Goal: Entertainment & Leisure: Consume media (video, audio)

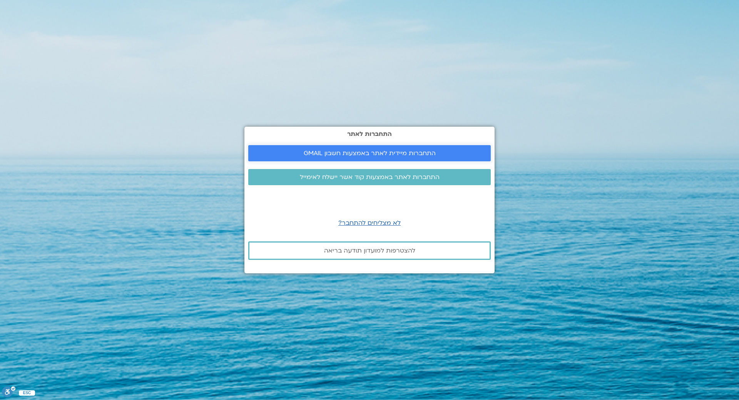
click at [364, 152] on span "התחברות מיידית לאתר באמצעות חשבון GMAIL" at bounding box center [369, 153] width 132 height 7
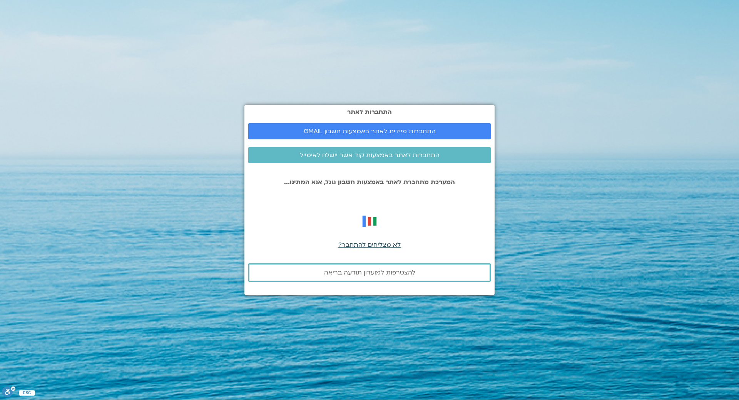
click at [369, 244] on span "לא מצליחים להתחבר?" at bounding box center [369, 244] width 62 height 8
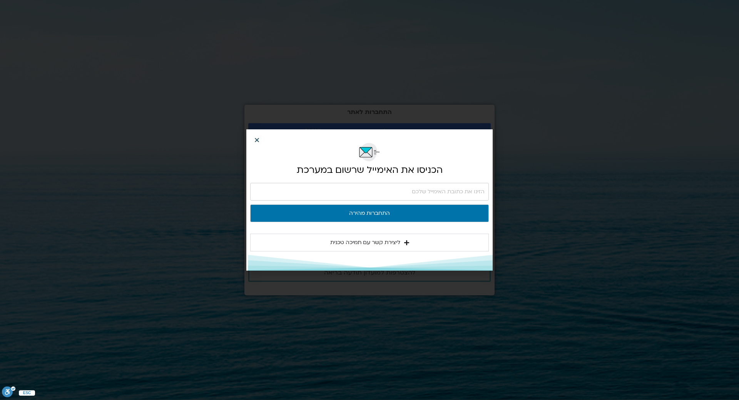
click at [257, 138] on icon "Close" at bounding box center [257, 140] width 6 height 6
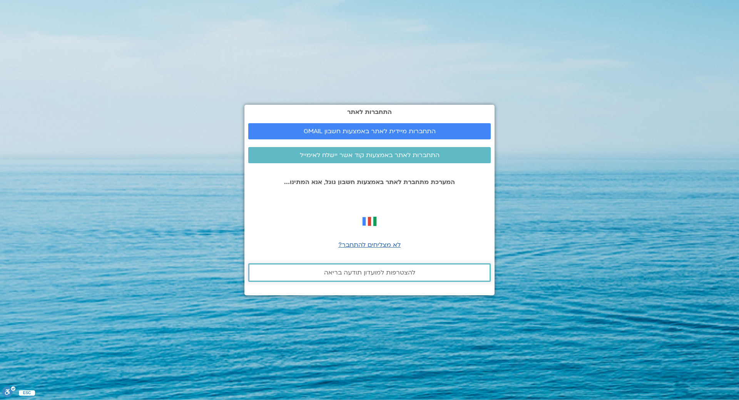
click at [352, 275] on span "להצטרפות למועדון תודעה בריאה" at bounding box center [369, 272] width 91 height 7
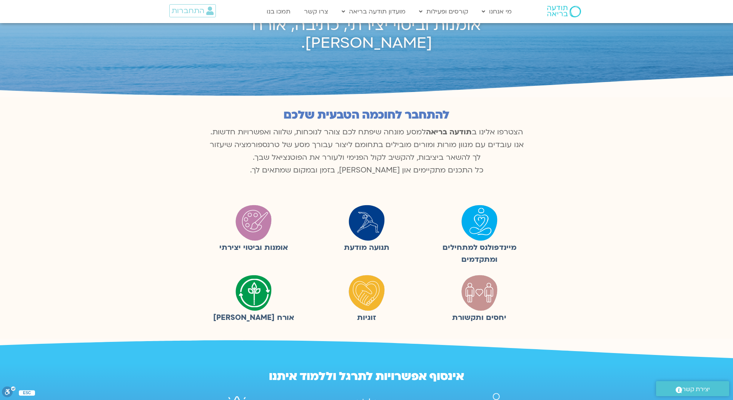
scroll to position [77, 0]
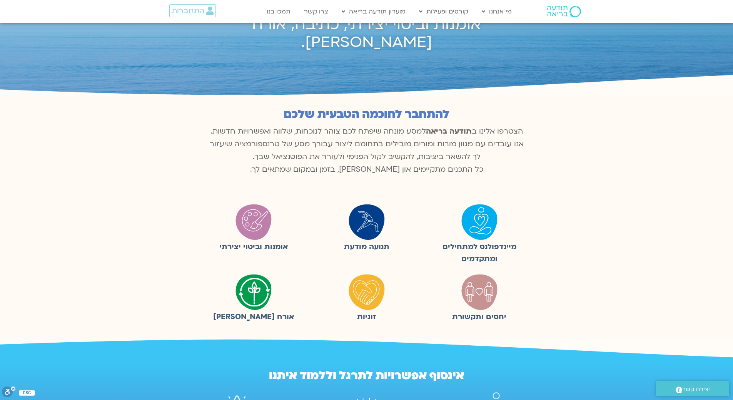
click at [478, 225] on img at bounding box center [479, 221] width 38 height 38
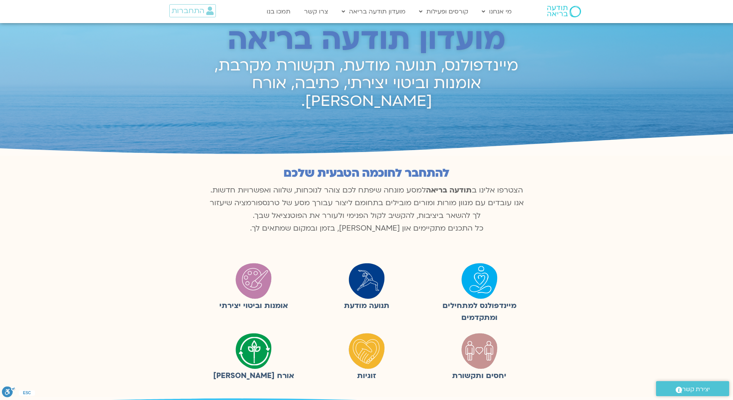
scroll to position [0, 0]
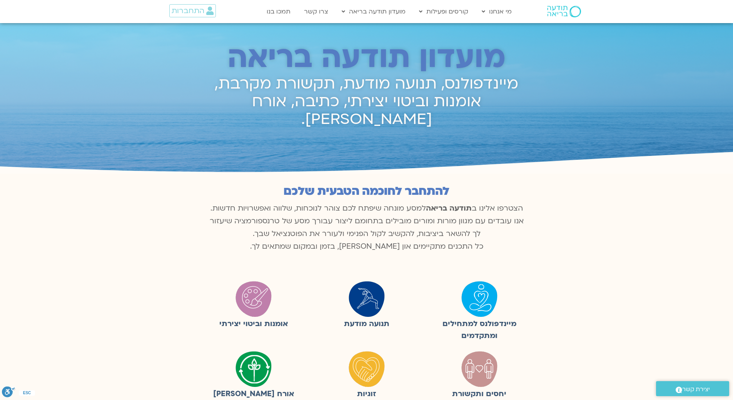
click at [481, 324] on figcaption "מיינדפולנס למתחילים ומתקדמים" at bounding box center [479, 330] width 105 height 24
click at [488, 325] on figcaption "מיינדפולנס למתחילים ומתקדמים" at bounding box center [479, 330] width 105 height 24
click at [481, 297] on img at bounding box center [479, 298] width 38 height 38
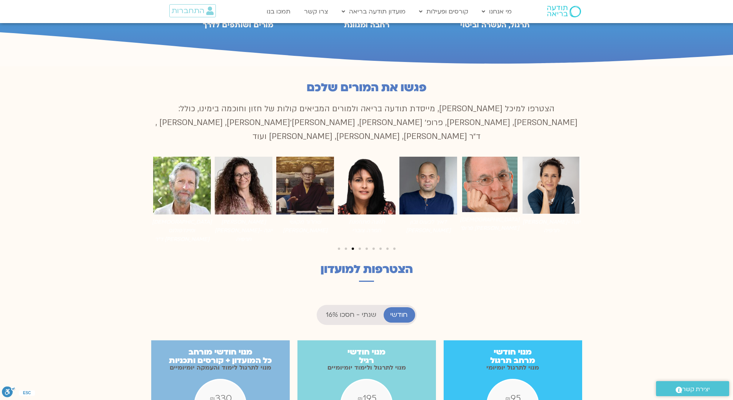
scroll to position [769, 0]
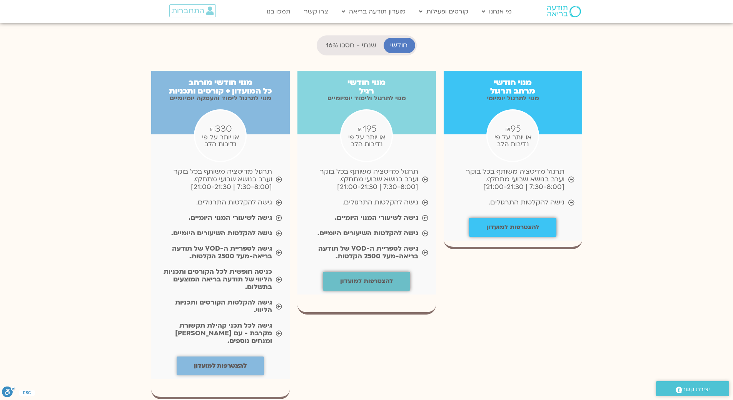
click at [387, 277] on b "להצטרפות למועדון" at bounding box center [366, 281] width 53 height 8
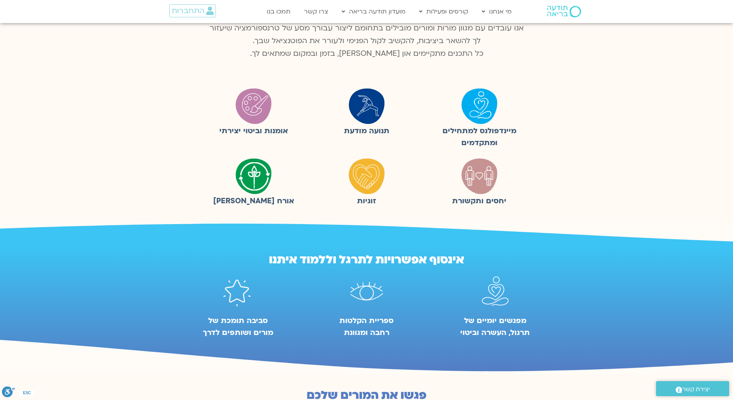
scroll to position [192, 0]
click at [475, 106] on img at bounding box center [479, 106] width 38 height 38
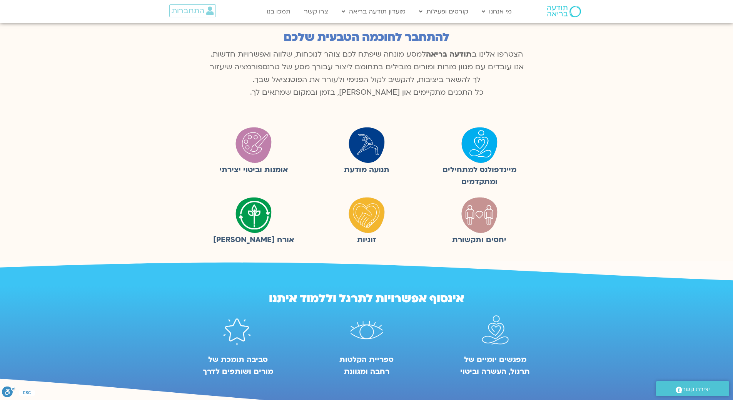
click at [490, 139] on img at bounding box center [479, 144] width 38 height 38
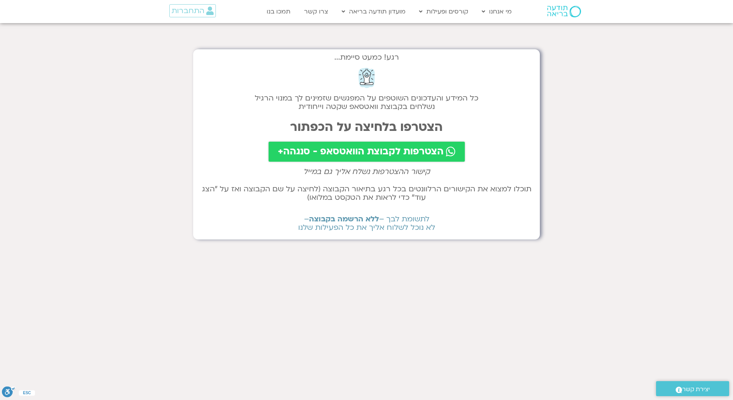
click at [368, 152] on span "הצטרפות לקבוצת הוואטסאפ - סנגהה+" at bounding box center [361, 151] width 166 height 11
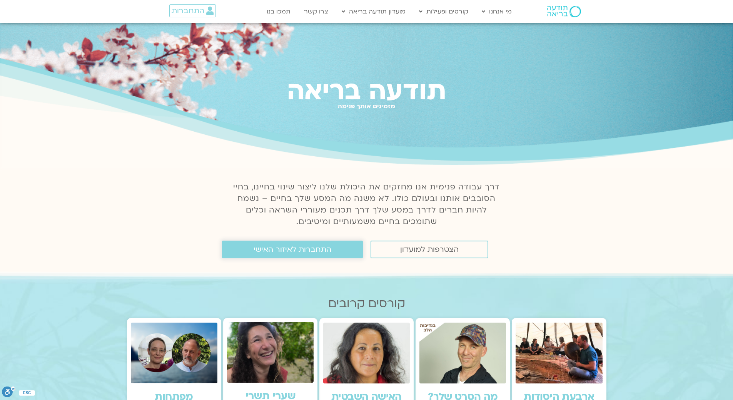
click at [296, 250] on span "התחברות לאיזור האישי" at bounding box center [292, 249] width 78 height 8
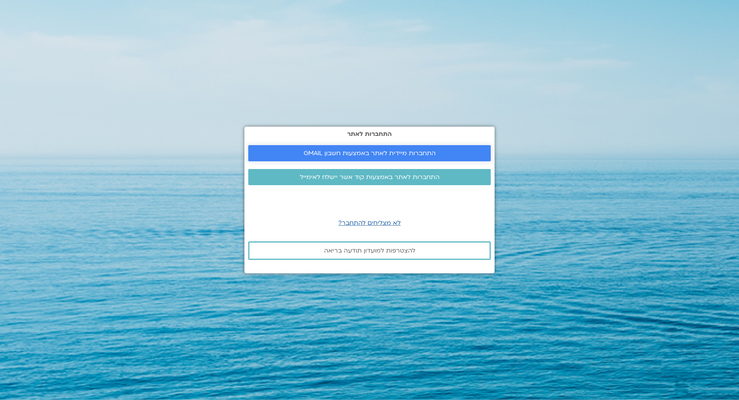
click at [388, 153] on span "התחברות מיידית לאתר באמצעות חשבון GMAIL" at bounding box center [369, 153] width 132 height 7
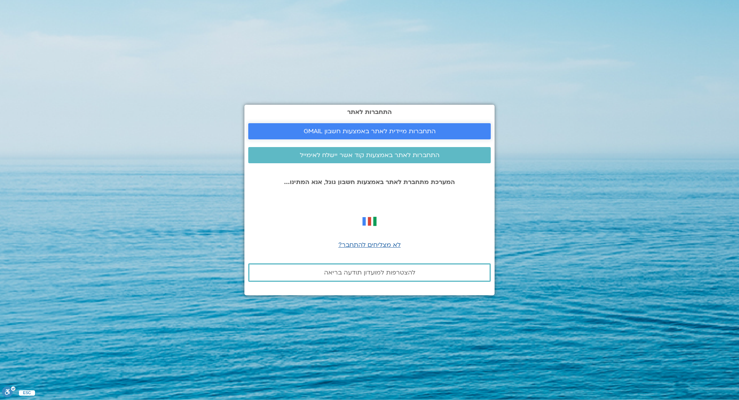
click at [378, 131] on span "התחברות מיידית לאתר באמצעות חשבון GMAIL" at bounding box center [369, 131] width 132 height 7
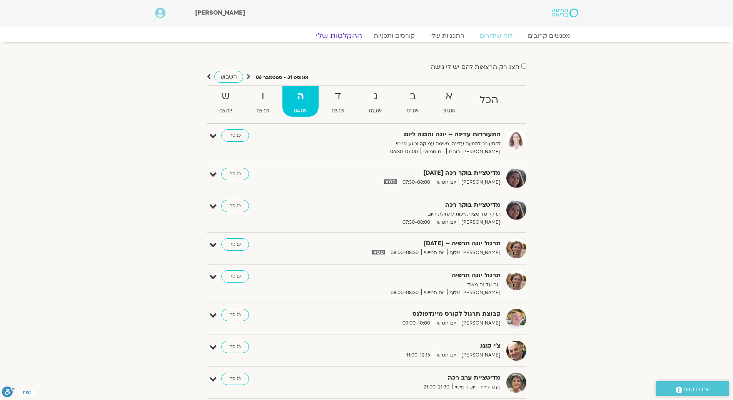
click at [345, 33] on link "ההקלטות שלי" at bounding box center [339, 35] width 65 height 9
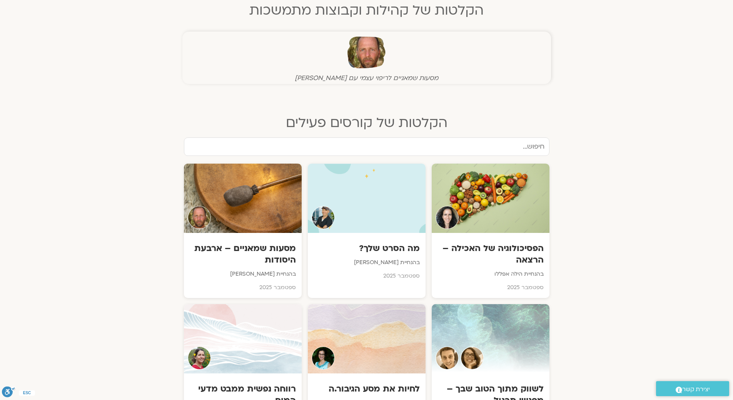
scroll to position [77, 0]
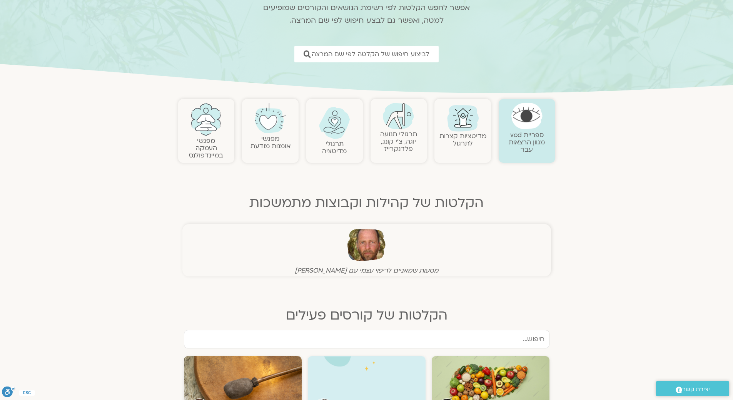
click at [206, 141] on link "מפגשי העמקה במיינדפולנס" at bounding box center [206, 147] width 34 height 23
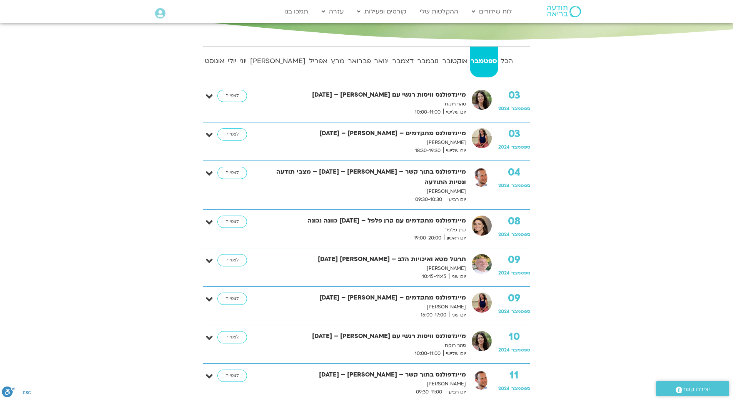
scroll to position [154, 0]
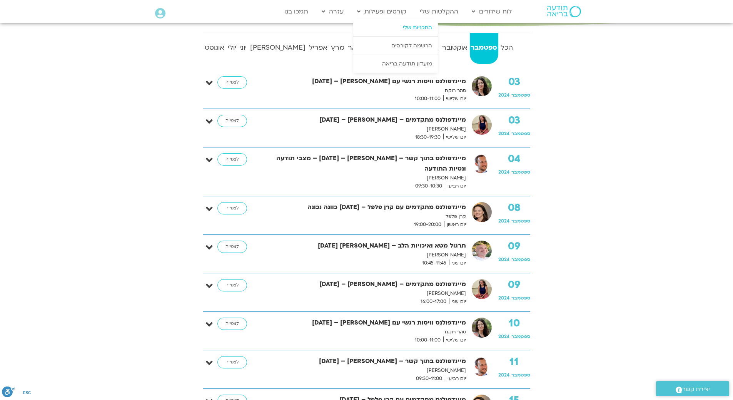
click at [414, 29] on link "התכניות שלי" at bounding box center [395, 28] width 85 height 18
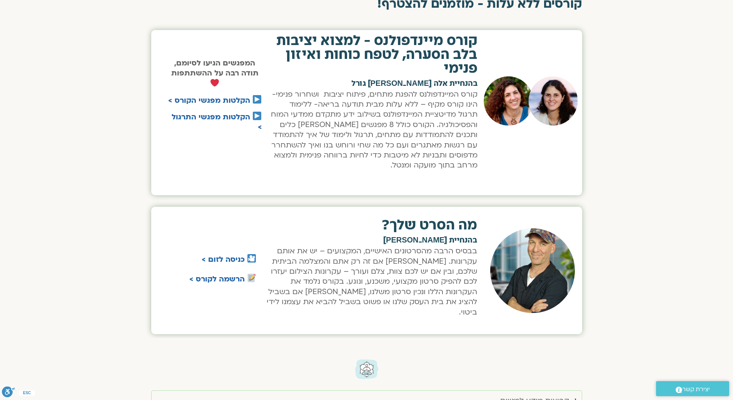
scroll to position [462, 0]
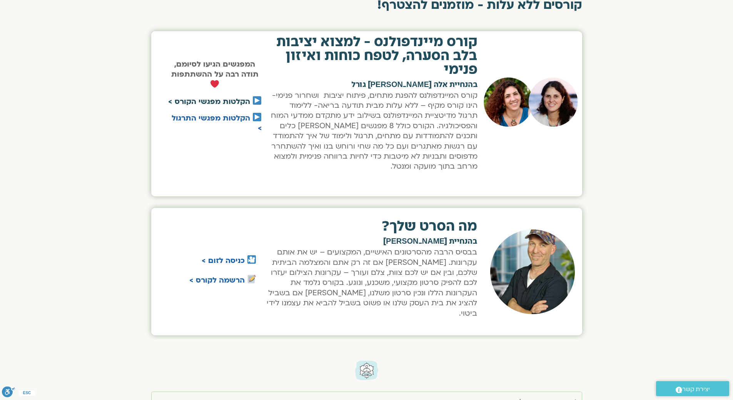
click at [216, 103] on link "הקלטות מפגשי הקורס >" at bounding box center [209, 102] width 82 height 10
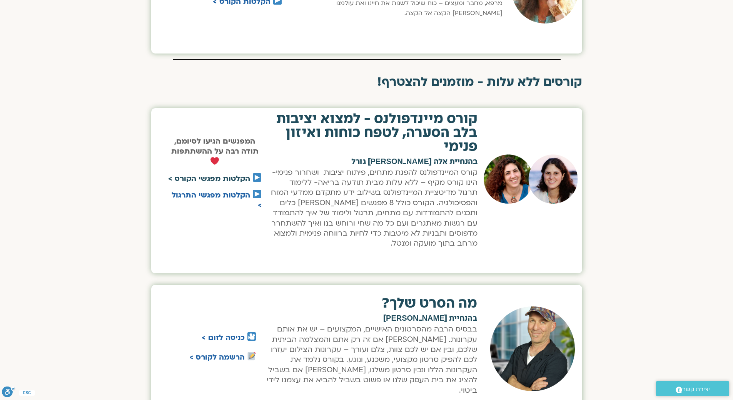
click at [227, 177] on link "הקלטות מפגשי הקורס >" at bounding box center [209, 178] width 82 height 10
click at [241, 196] on link "הקלטות מפגשי התרגול >" at bounding box center [217, 200] width 90 height 20
click at [237, 177] on link "הקלטות מפגשי הקורס >" at bounding box center [209, 178] width 82 height 10
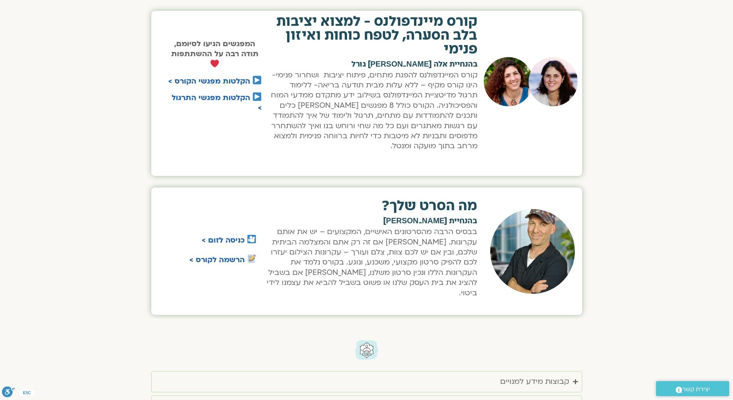
scroll to position [615, 0]
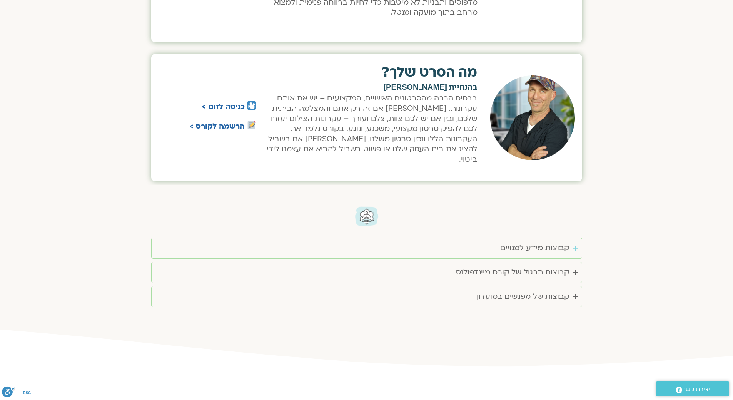
click at [521, 242] on div "קבוצות מידע למנויים" at bounding box center [534, 248] width 69 height 13
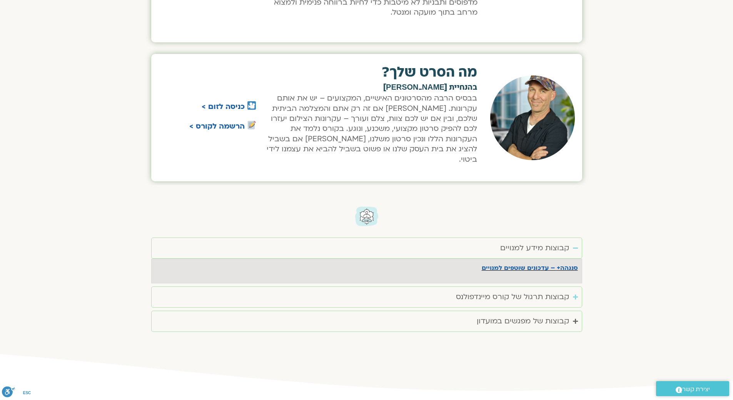
click at [520, 290] on div "קבוצות תרגול של קורס מיינדפולנס" at bounding box center [512, 296] width 113 height 13
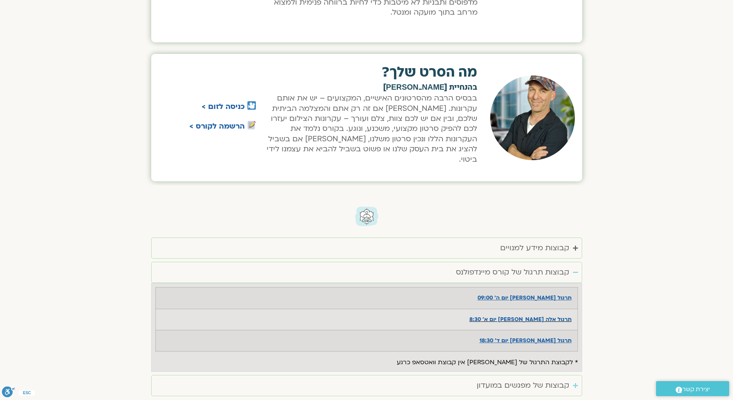
click at [526, 379] on div "קבוצות של מפגשים במועדון" at bounding box center [523, 385] width 92 height 13
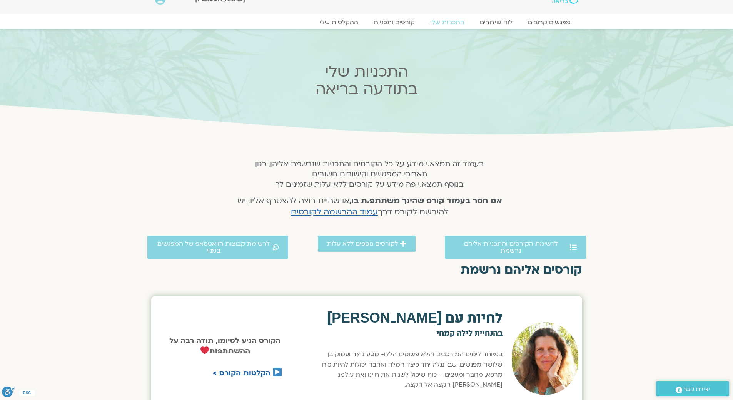
scroll to position [0, 0]
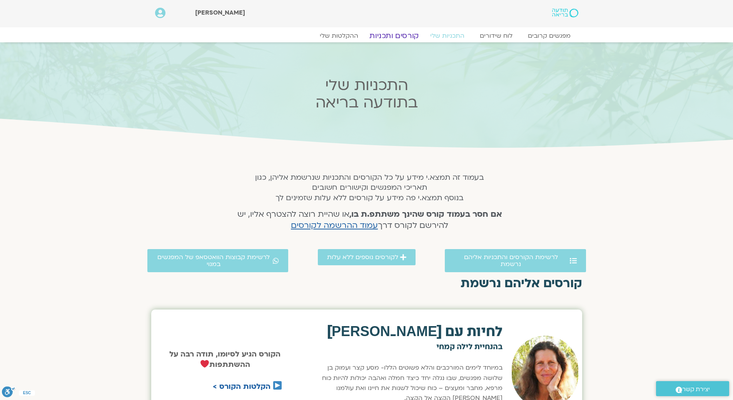
click at [384, 35] on link "קורסים ותכניות" at bounding box center [394, 35] width 68 height 9
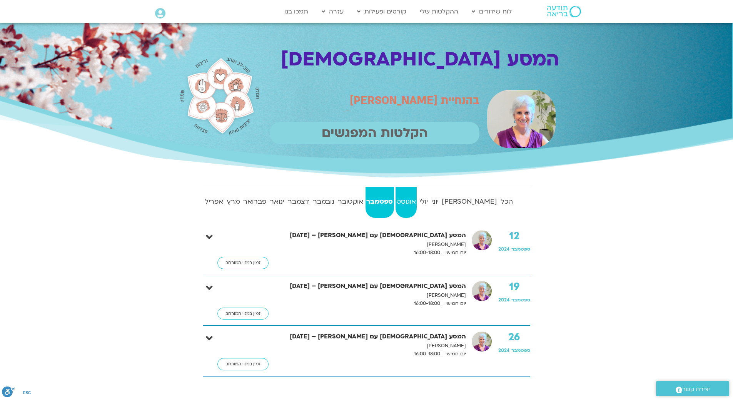
click at [417, 205] on strong "אוגוסט" at bounding box center [406, 202] width 22 height 12
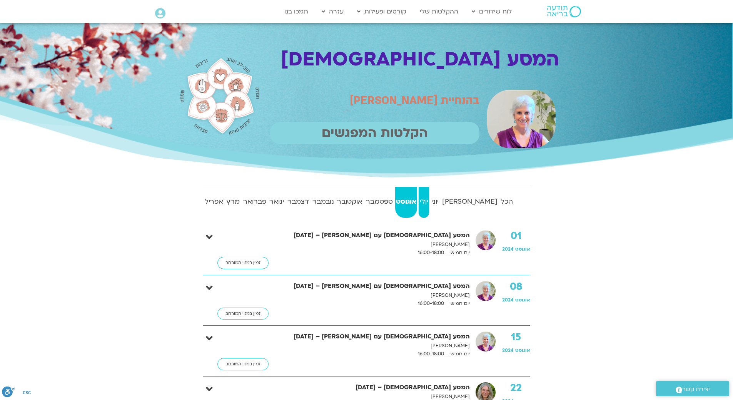
click at [429, 203] on strong "יולי" at bounding box center [423, 202] width 10 height 12
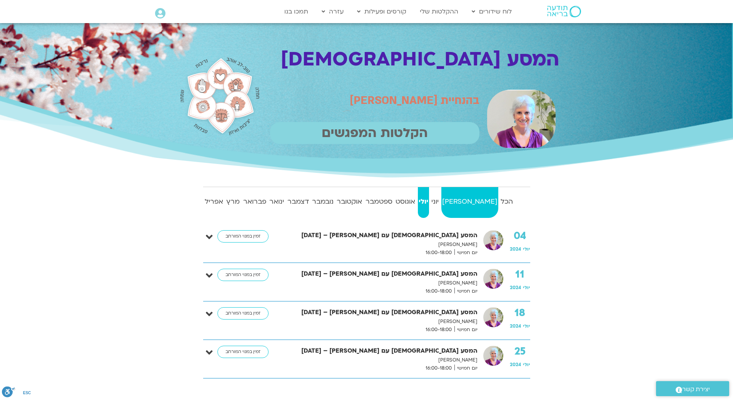
click at [486, 204] on strong "[PERSON_NAME]" at bounding box center [469, 202] width 57 height 12
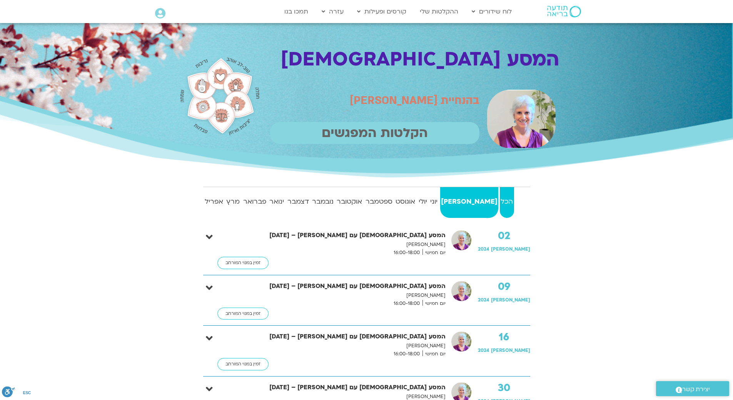
click at [504, 204] on strong "הכל" at bounding box center [507, 202] width 14 height 12
click at [394, 202] on strong "ספטמבר" at bounding box center [379, 202] width 29 height 12
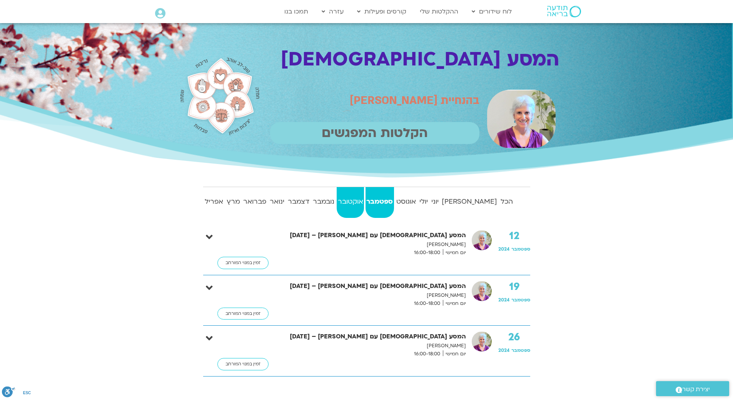
click at [364, 200] on strong "אוקטובר" at bounding box center [350, 202] width 27 height 12
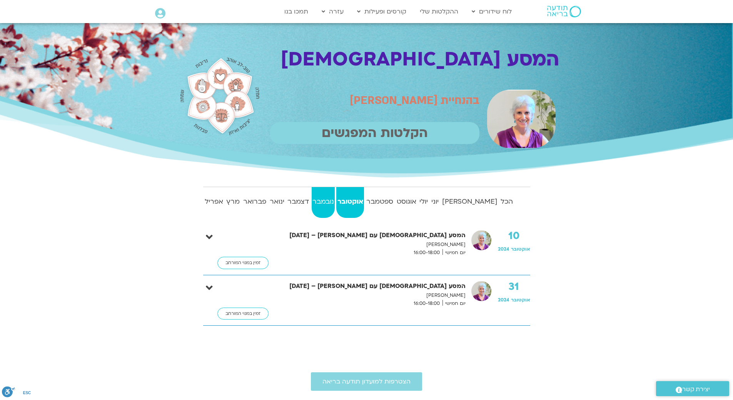
click at [335, 198] on strong "נובמבר" at bounding box center [323, 202] width 23 height 12
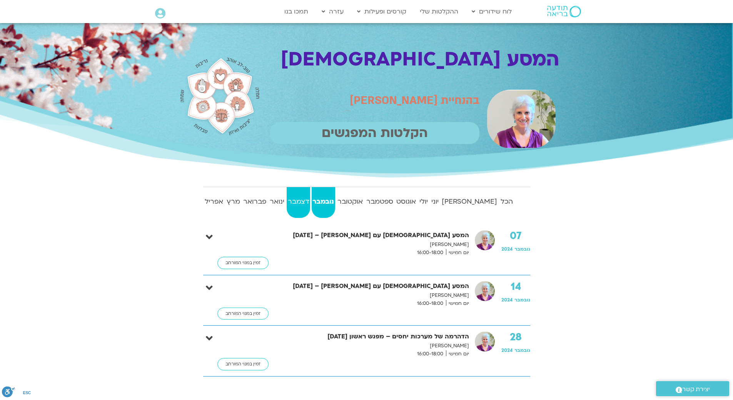
click at [310, 197] on strong "דצמבר" at bounding box center [298, 202] width 23 height 12
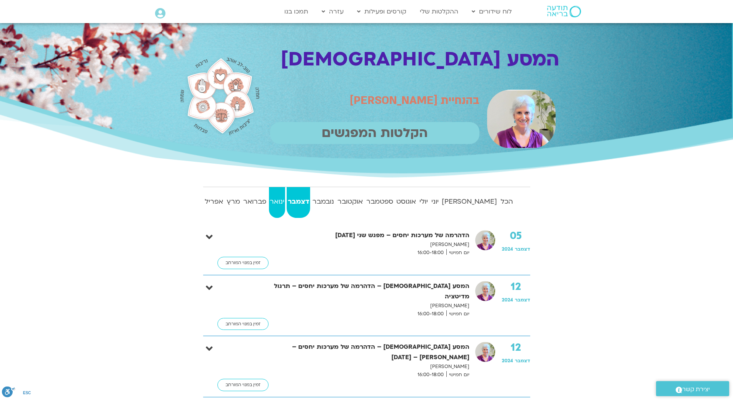
click at [285, 193] on link "ינואר" at bounding box center [277, 202] width 17 height 31
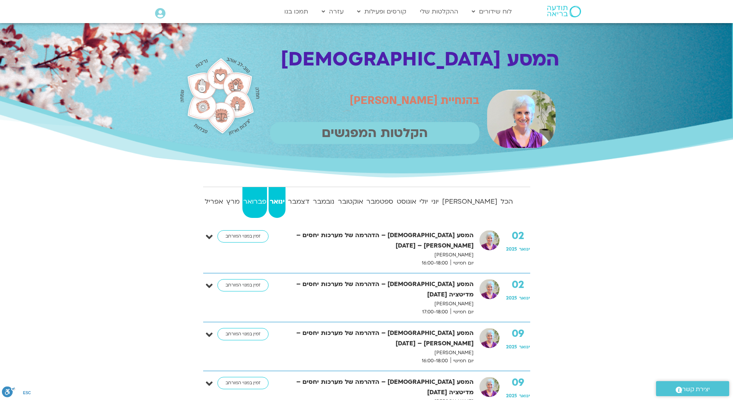
click at [262, 196] on strong "פברואר" at bounding box center [254, 202] width 25 height 12
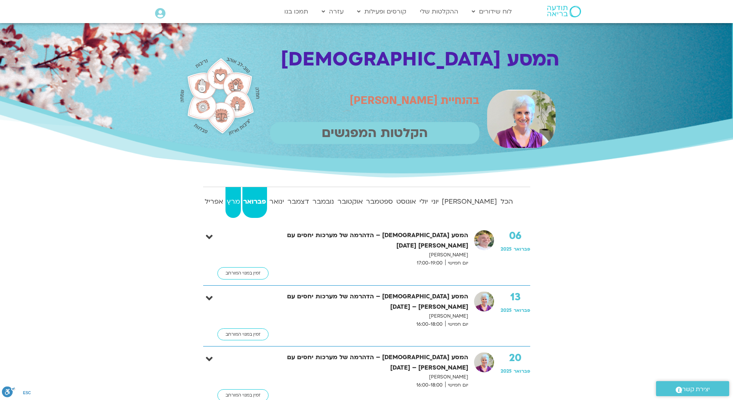
click at [235, 197] on strong "מרץ" at bounding box center [232, 202] width 15 height 12
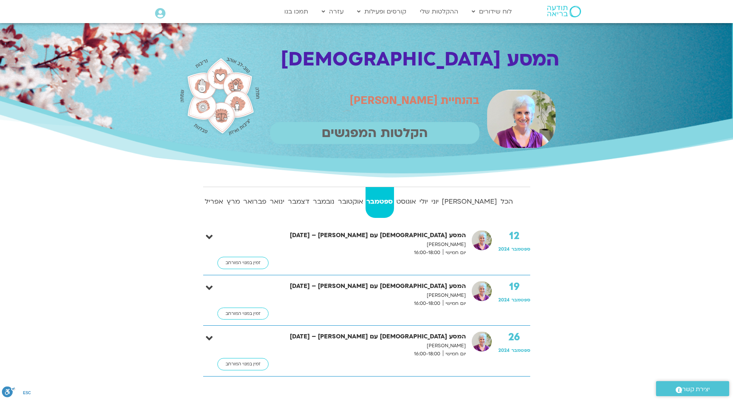
click at [407, 132] on p "הקלטות המפגשים" at bounding box center [374, 133] width 209 height 22
click at [515, 117] on img at bounding box center [521, 119] width 68 height 58
click at [500, 197] on strong "הכל" at bounding box center [507, 202] width 14 height 12
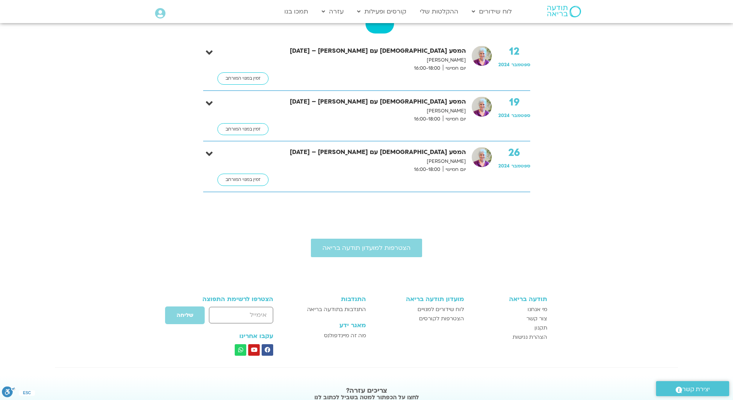
scroll to position [77, 0]
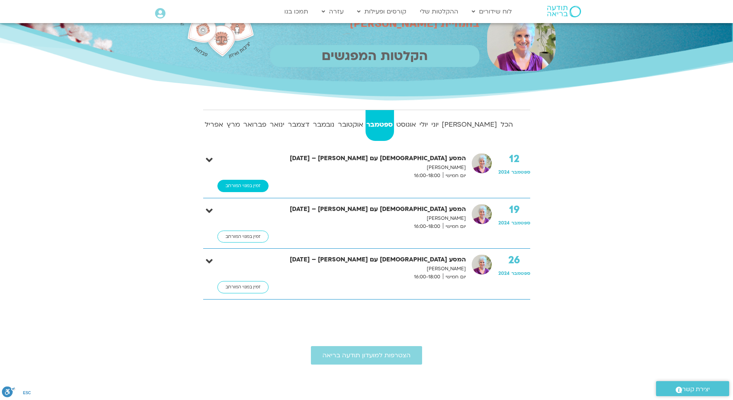
click at [244, 186] on link "זמין במנוי המורחב" at bounding box center [242, 186] width 51 height 12
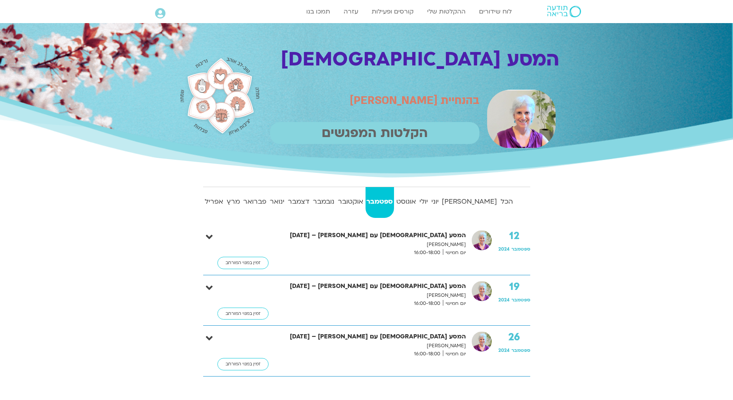
click at [213, 237] on div "12 ספטמבר 2024 המסע הבודהיסטי עם סנדיה בר קמה – 12/09/24 סנדיה בר קמה יום חמישי…" at bounding box center [366, 249] width 327 height 39
click at [207, 236] on icon at bounding box center [209, 237] width 7 height 11
click at [208, 233] on icon at bounding box center [209, 237] width 7 height 11
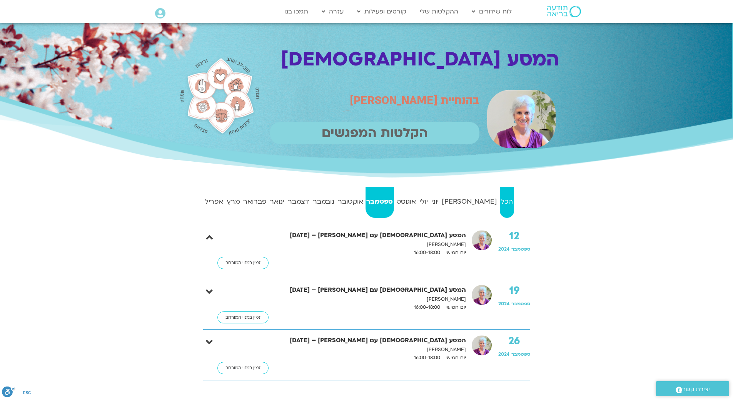
click at [500, 203] on strong "הכל" at bounding box center [507, 202] width 14 height 12
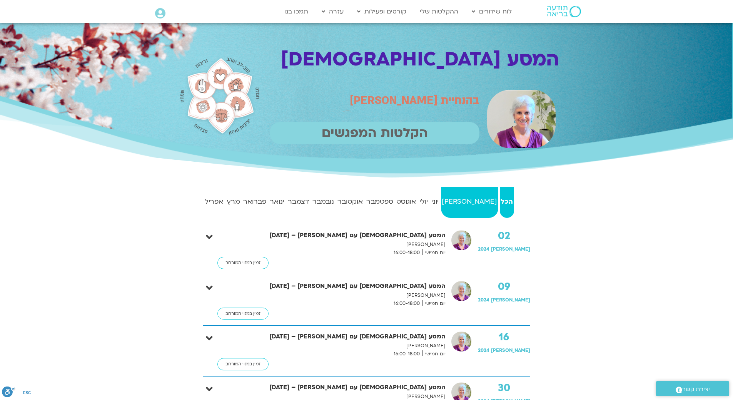
click at [485, 202] on strong "[PERSON_NAME]" at bounding box center [469, 202] width 57 height 12
click at [438, 201] on strong "יוני" at bounding box center [433, 202] width 9 height 12
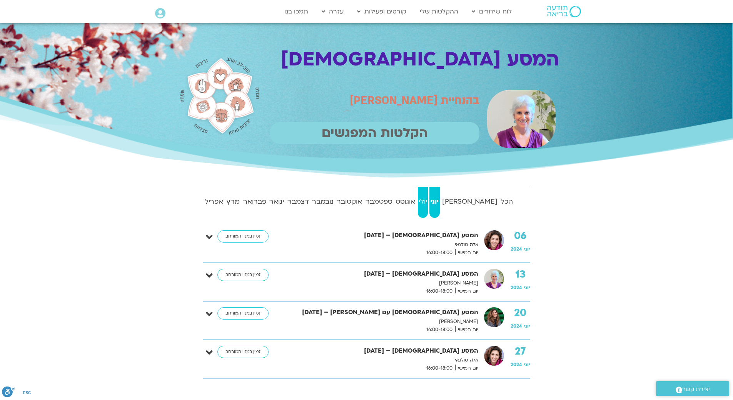
click at [428, 201] on strong "יולי" at bounding box center [423, 202] width 10 height 12
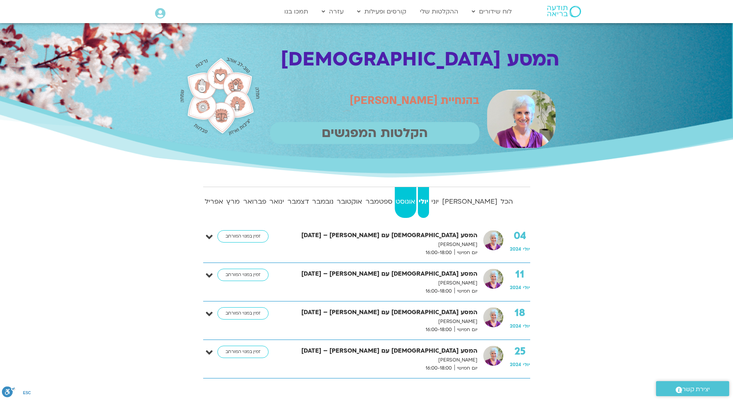
click at [416, 198] on strong "אוגוסט" at bounding box center [405, 202] width 21 height 12
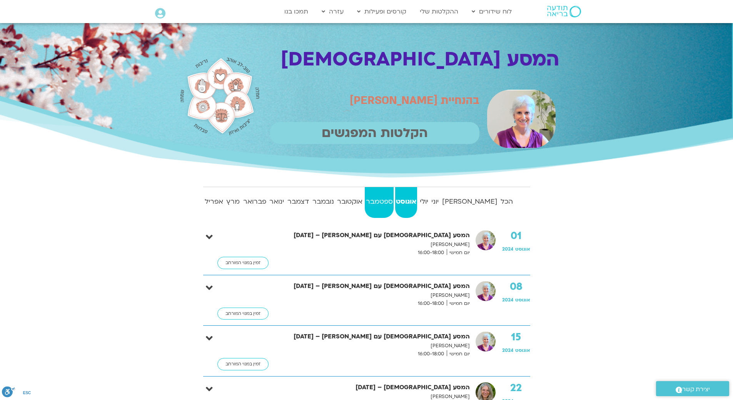
click at [393, 201] on strong "ספטמבר" at bounding box center [379, 202] width 29 height 12
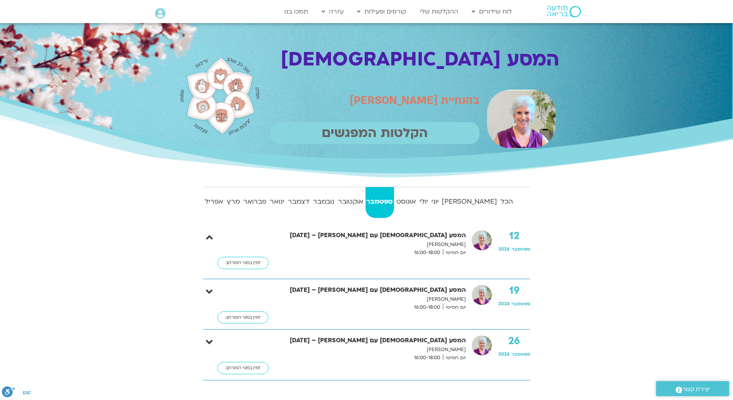
click at [389, 202] on strong "ספטמבר" at bounding box center [379, 202] width 28 height 12
click at [364, 203] on strong "אוקטובר" at bounding box center [350, 202] width 27 height 12
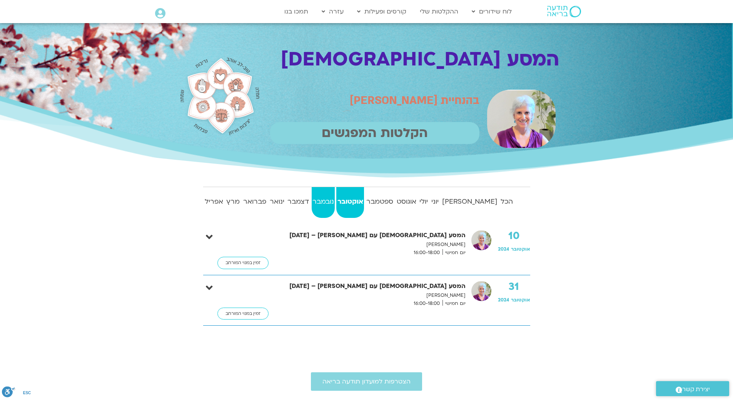
click at [335, 203] on strong "נובמבר" at bounding box center [323, 202] width 23 height 12
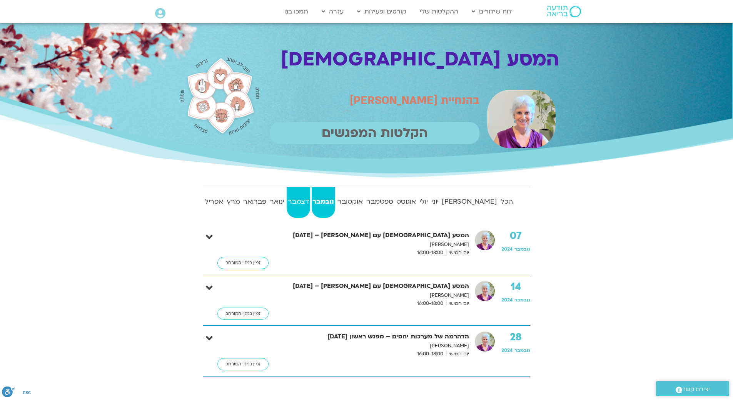
click at [310, 203] on strong "דצמבר" at bounding box center [298, 202] width 23 height 12
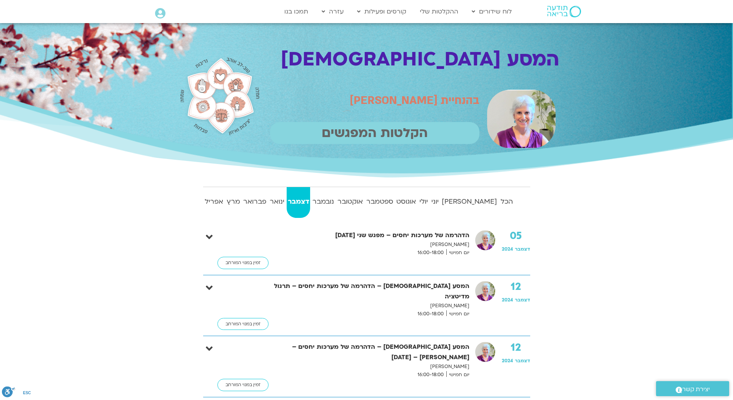
click at [306, 205] on strong "דצמבר" at bounding box center [298, 202] width 23 height 12
click at [282, 206] on strong "ינואר" at bounding box center [277, 202] width 17 height 12
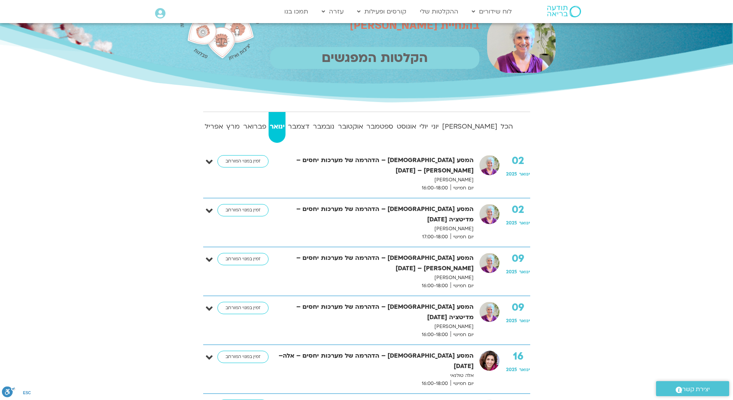
scroll to position [77, 0]
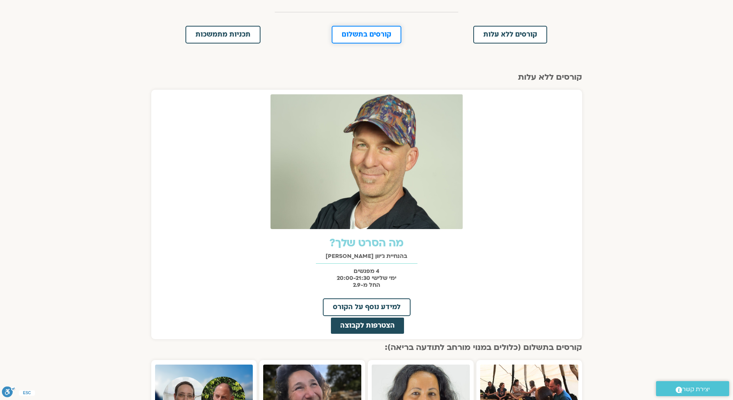
click at [348, 29] on link "קורסים בתשלום" at bounding box center [367, 35] width 70 height 18
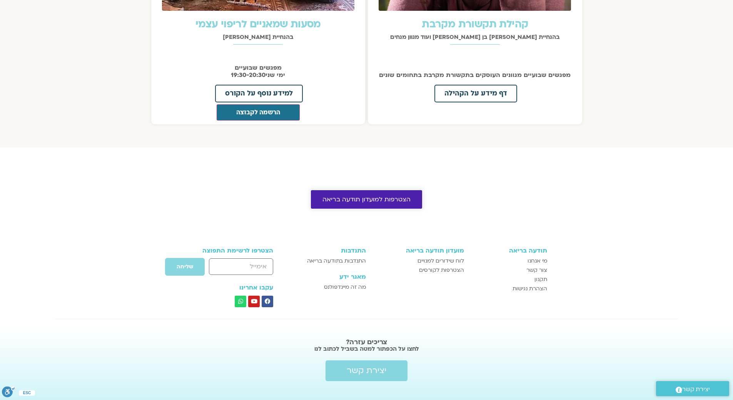
scroll to position [950, 0]
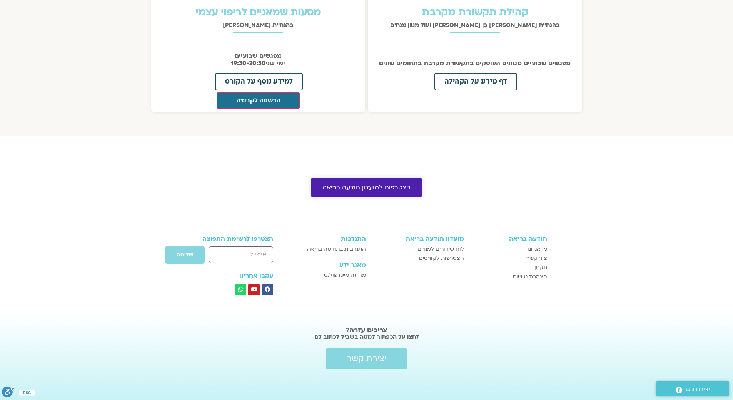
click at [361, 187] on span "הצטרפות למועדון תודעה בריאה" at bounding box center [366, 187] width 88 height 7
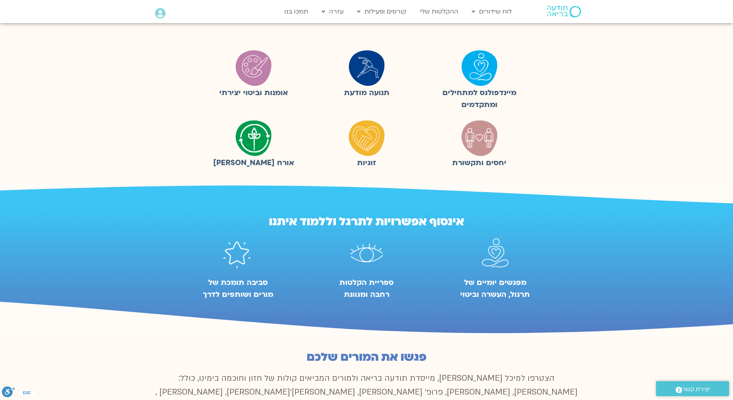
click at [473, 86] on img at bounding box center [479, 67] width 38 height 38
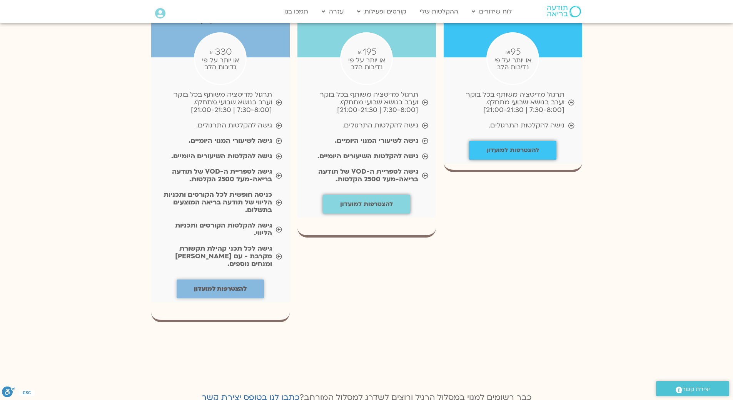
scroll to position [885, 0]
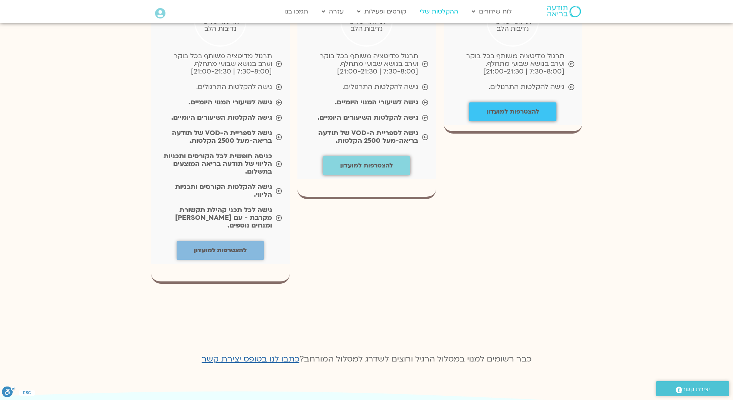
click at [442, 8] on link "ההקלטות שלי" at bounding box center [439, 11] width 46 height 15
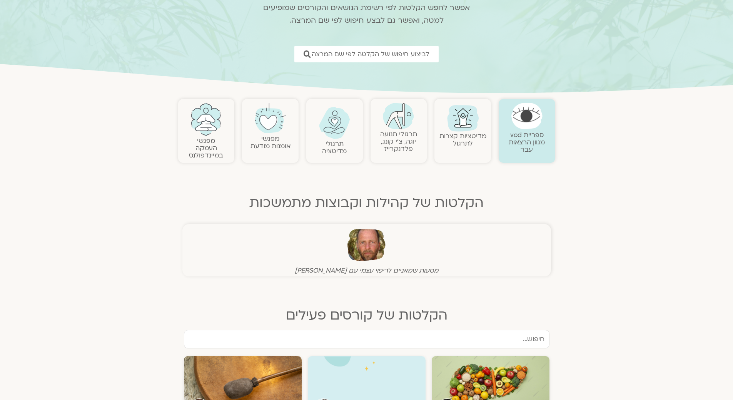
scroll to position [77, 0]
click at [213, 128] on img at bounding box center [205, 119] width 31 height 33
click at [213, 125] on img at bounding box center [205, 119] width 31 height 33
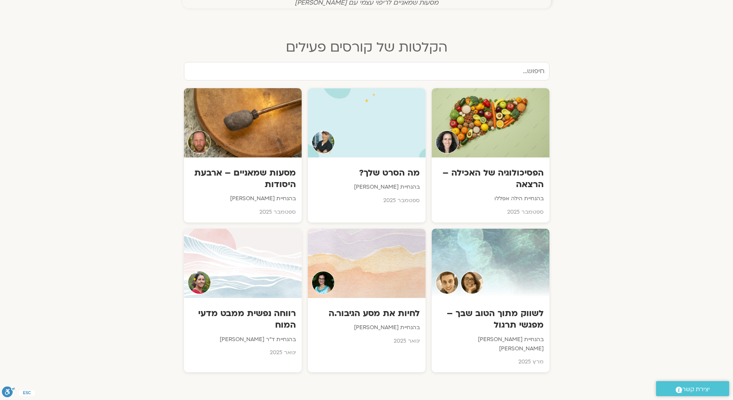
scroll to position [346, 0]
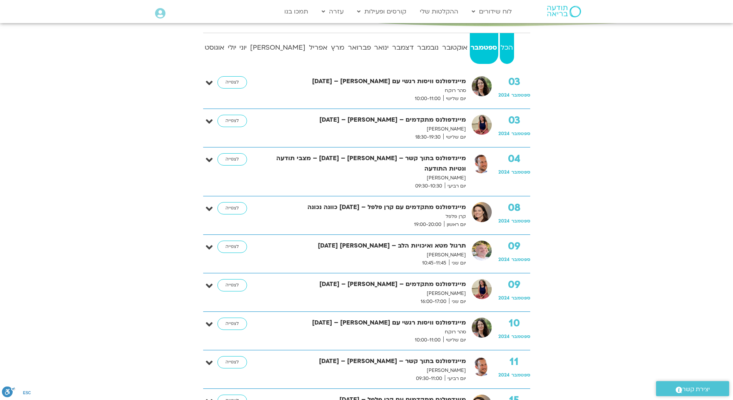
click at [503, 48] on strong "הכל" at bounding box center [507, 48] width 14 height 12
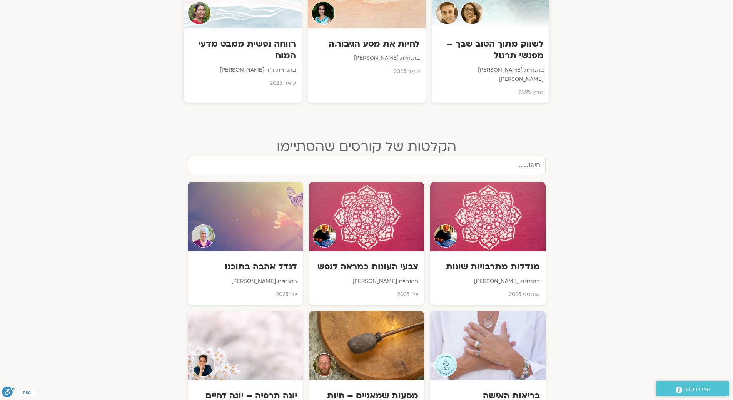
scroll to position [616, 0]
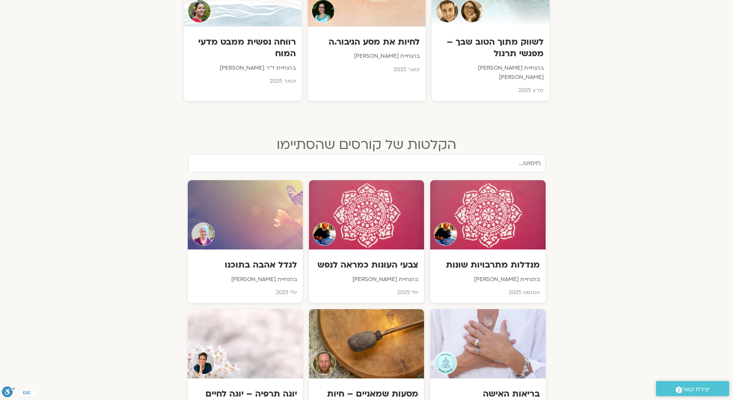
click at [482, 155] on input "text" at bounding box center [367, 163] width 358 height 18
type input "מיינדפולנס"
click at [481, 154] on input "מיינדפולנס" at bounding box center [367, 163] width 358 height 18
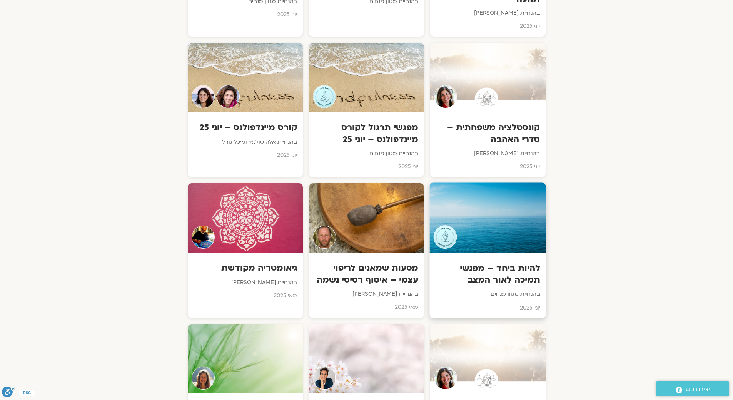
scroll to position [1154, 0]
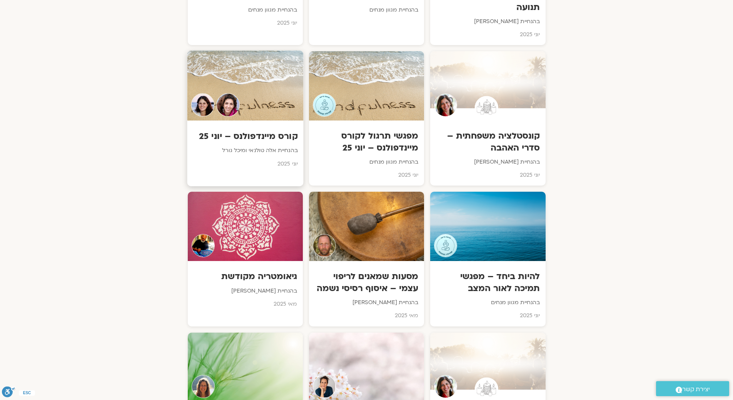
click at [276, 146] on p "בהנחיית אלה טולנאי ומיכל גורל" at bounding box center [245, 151] width 105 height 10
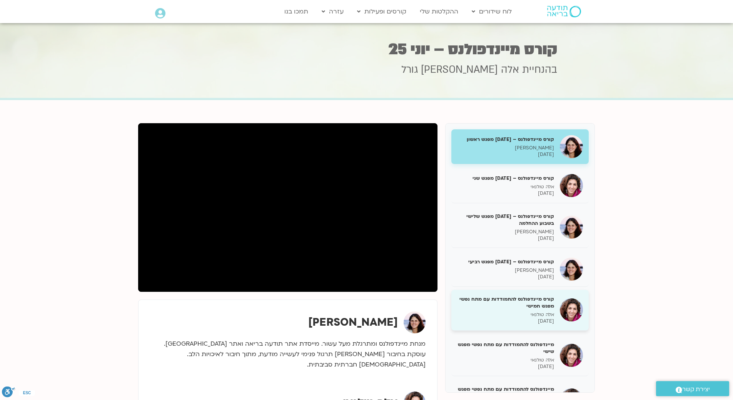
click at [516, 310] on div "קורס מיינדפולנס להתמודדות עם מתח נפשי מפגש חמישי אלה [PERSON_NAME] [DATE]" at bounding box center [505, 309] width 97 height 29
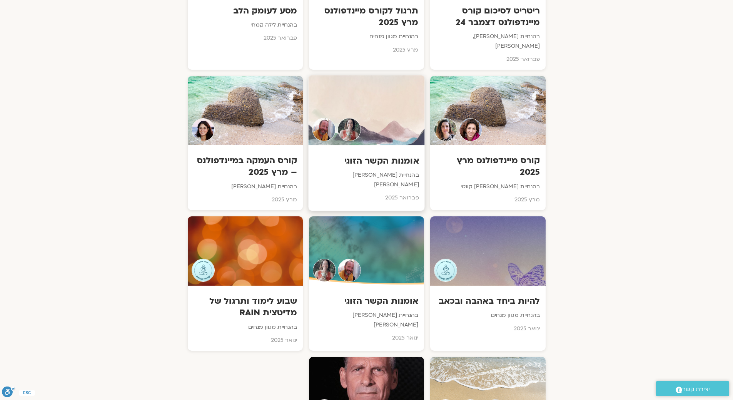
scroll to position [2416, 0]
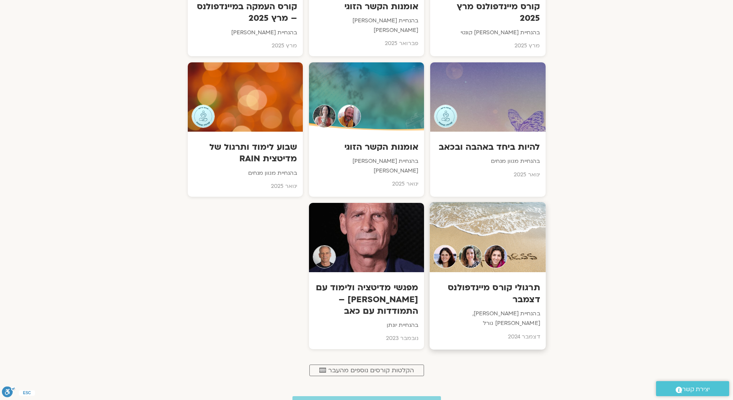
click at [498, 282] on h3 "תרגולי קורס מיינדפולנס דצמבר" at bounding box center [487, 293] width 105 height 23
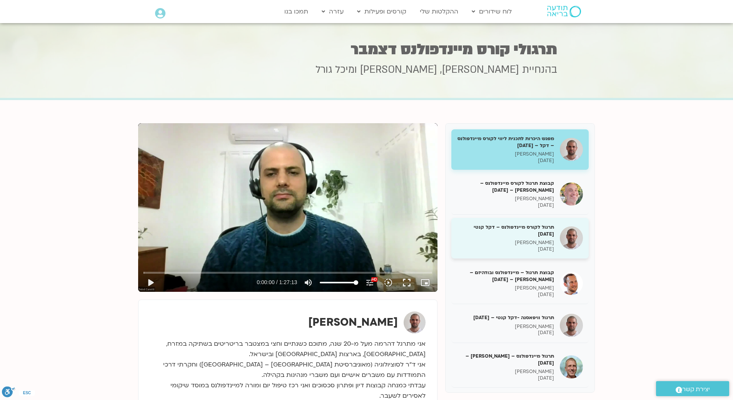
click at [488, 242] on p "דקל קנטי" at bounding box center [505, 242] width 97 height 7
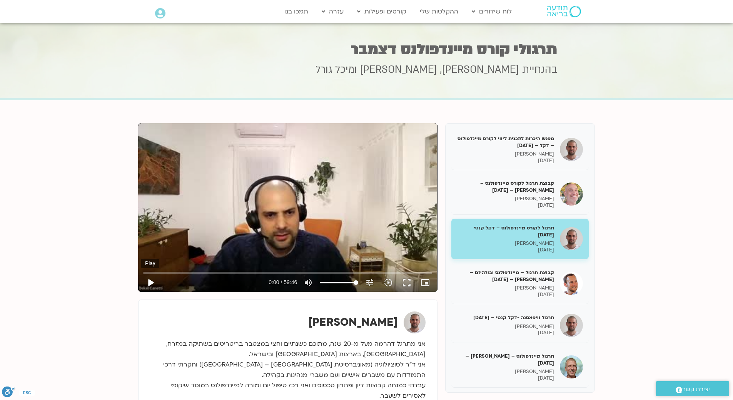
click at [152, 282] on button "play_arrow" at bounding box center [150, 282] width 18 height 18
click at [197, 271] on input "Seek" at bounding box center [287, 272] width 288 height 5
click at [258, 272] on input "Seek" at bounding box center [287, 272] width 288 height 5
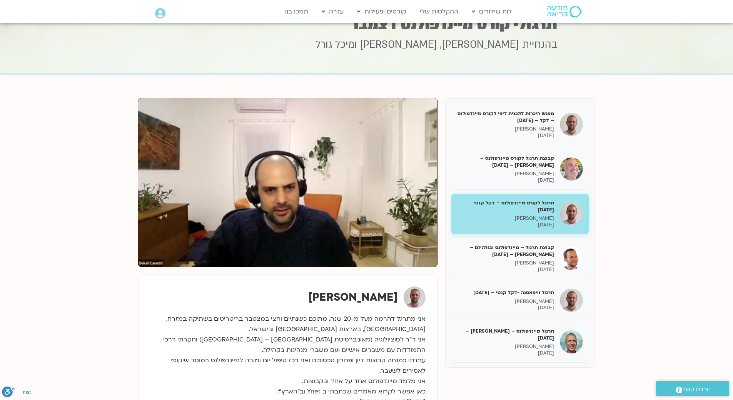
scroll to position [38, 0]
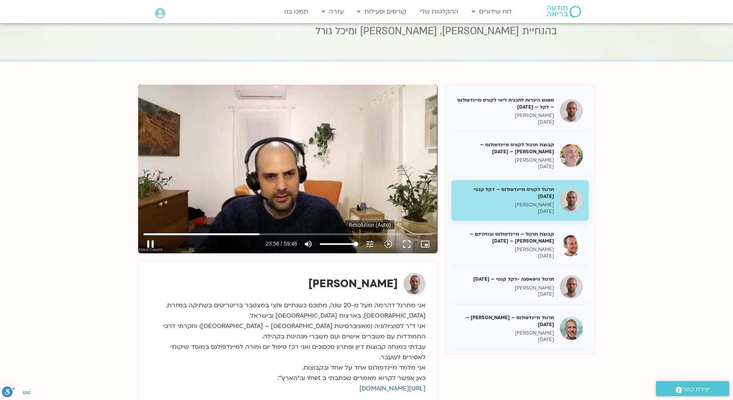
click at [368, 243] on icon "tune" at bounding box center [369, 243] width 9 height 9
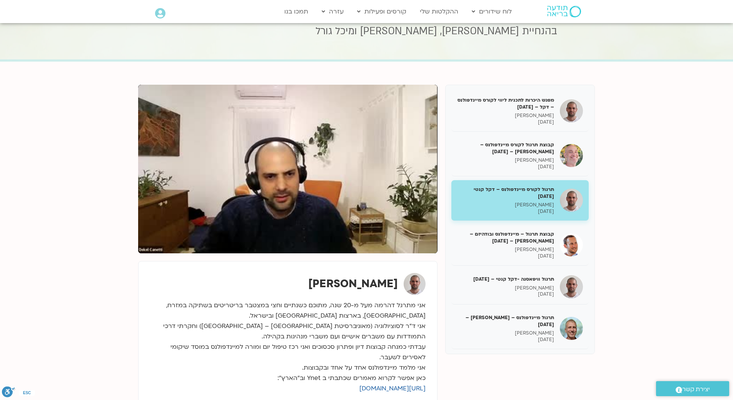
click at [281, 268] on div "דקל קנטי אני מתרגל דהרמה מעל מ-20 שנה, מתוכם כשנתיים וחצי במצטבר בריטריטים בשתי…" at bounding box center [287, 344] width 299 height 166
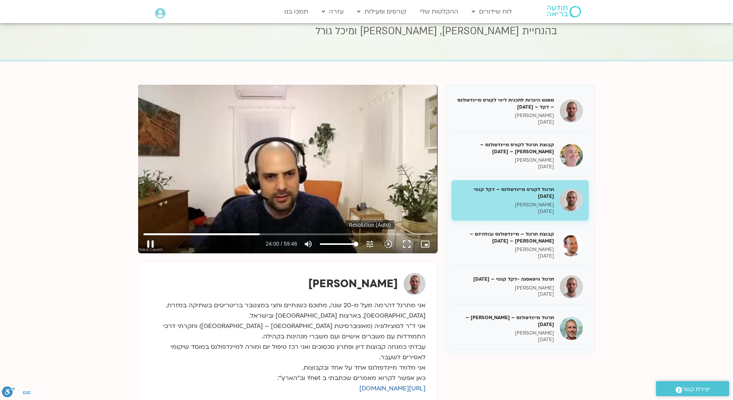
click at [370, 243] on icon "tune" at bounding box center [369, 243] width 9 height 9
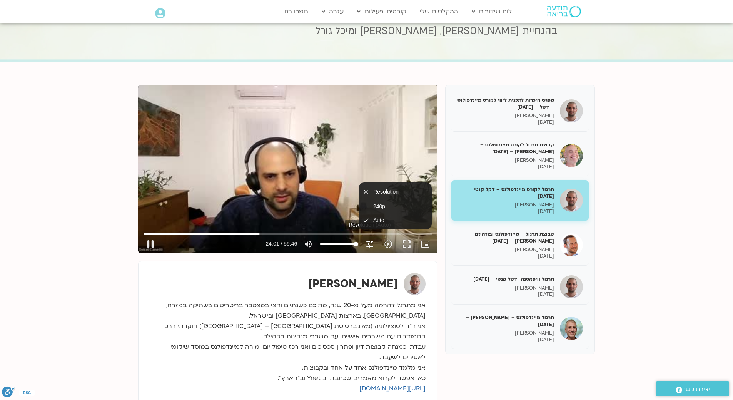
click at [370, 243] on icon "tune" at bounding box center [369, 243] width 9 height 9
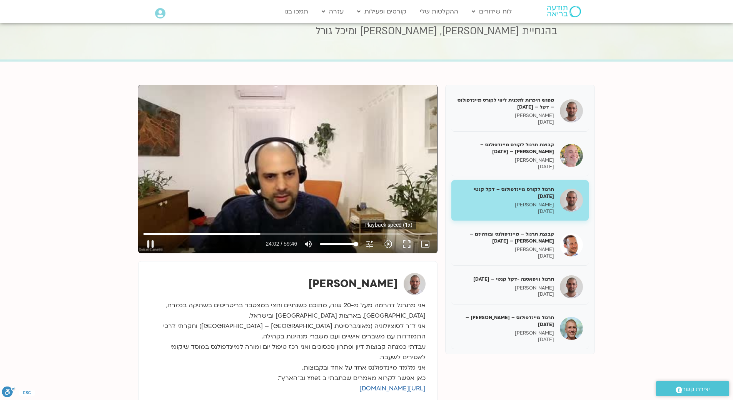
click at [386, 242] on icon "slow_motion_video" at bounding box center [387, 243] width 9 height 9
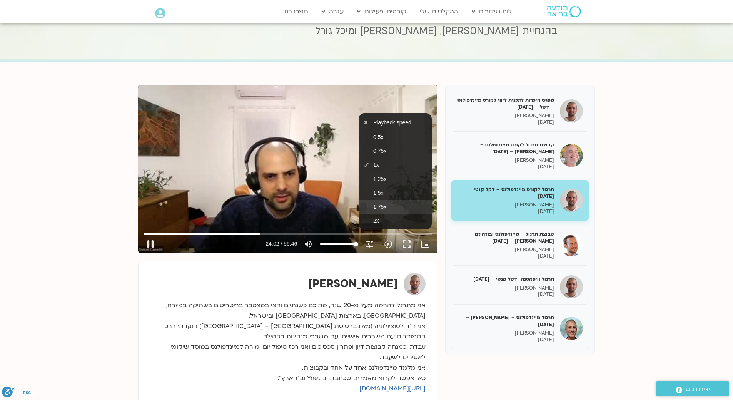
click at [386, 208] on span "1.75x" at bounding box center [379, 206] width 13 height 6
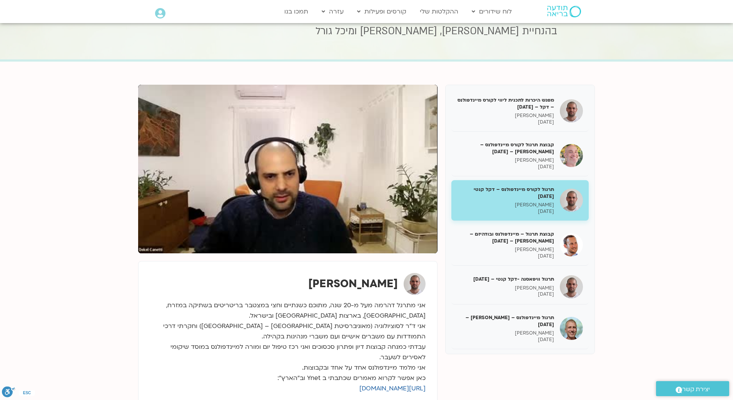
click at [360, 260] on div "מפגש היכרות לתכנית ליווי לקורס מיינדפולנס – דקל – 17/12/24 דקל קנטי 17/12/2024 …" at bounding box center [366, 260] width 457 height 350
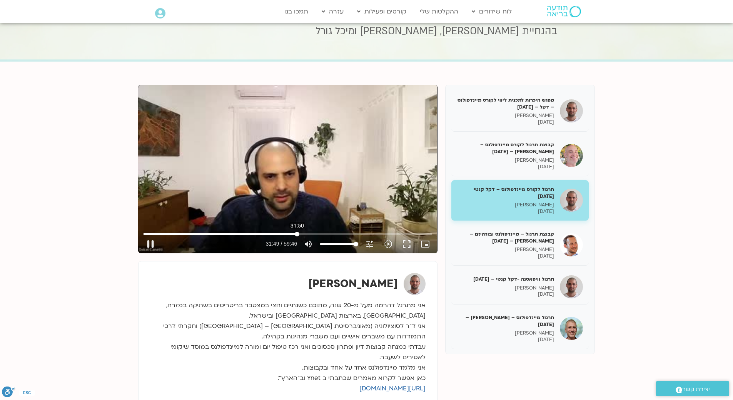
click at [297, 232] on input "Seek" at bounding box center [287, 234] width 288 height 5
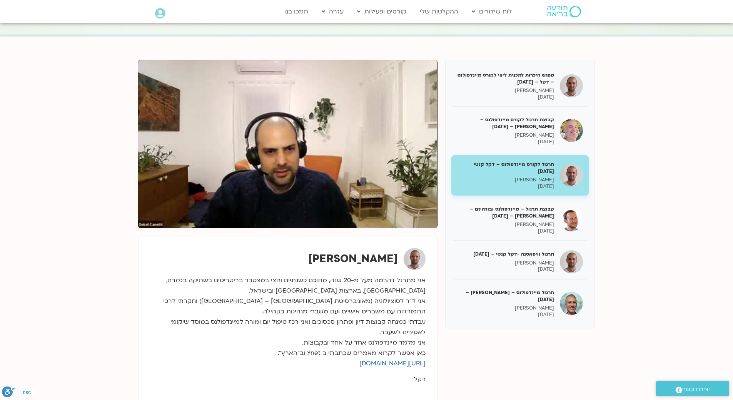
scroll to position [77, 0]
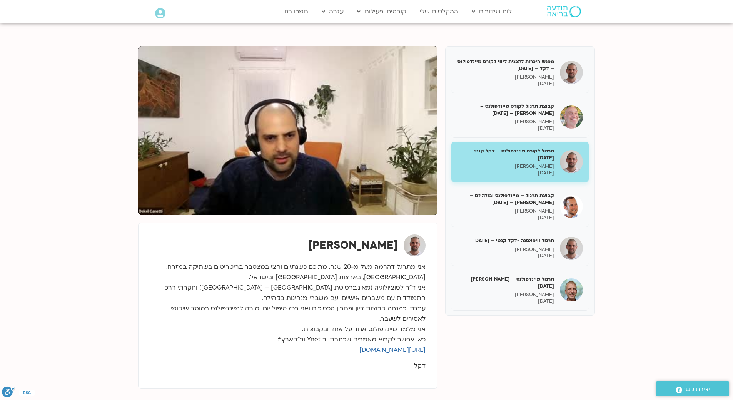
type input "1982.493718"
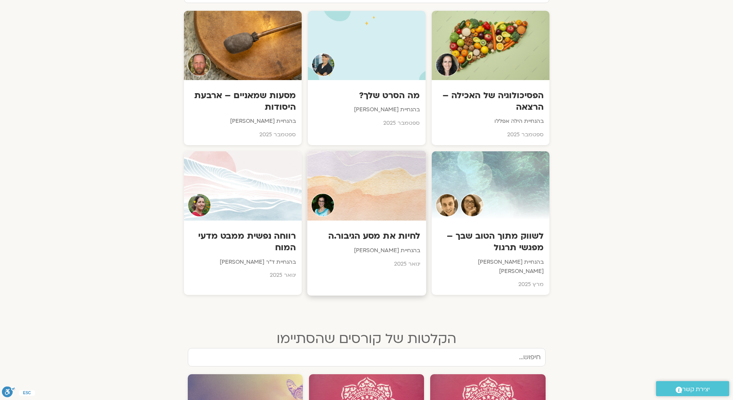
scroll to position [114, 0]
